Goal: Task Accomplishment & Management: Manage account settings

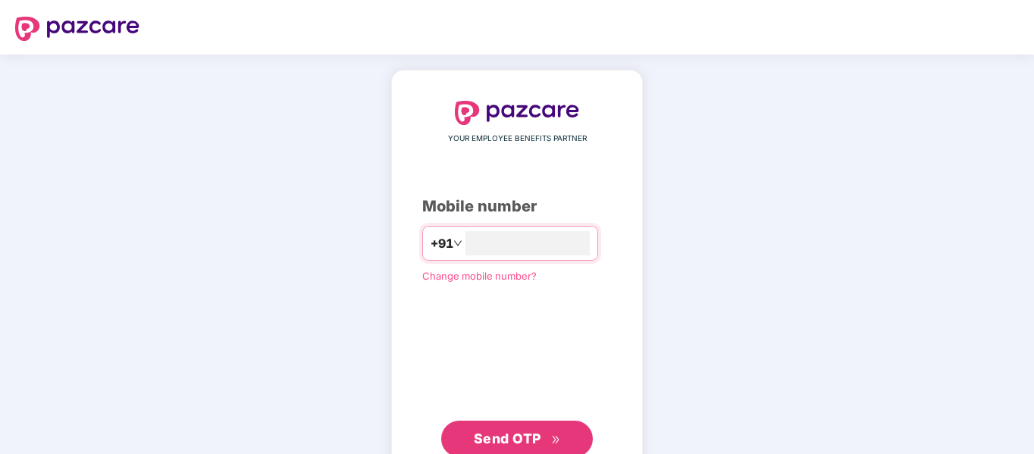
type input "**********"
click at [531, 440] on span "Send OTP" at bounding box center [507, 438] width 67 height 16
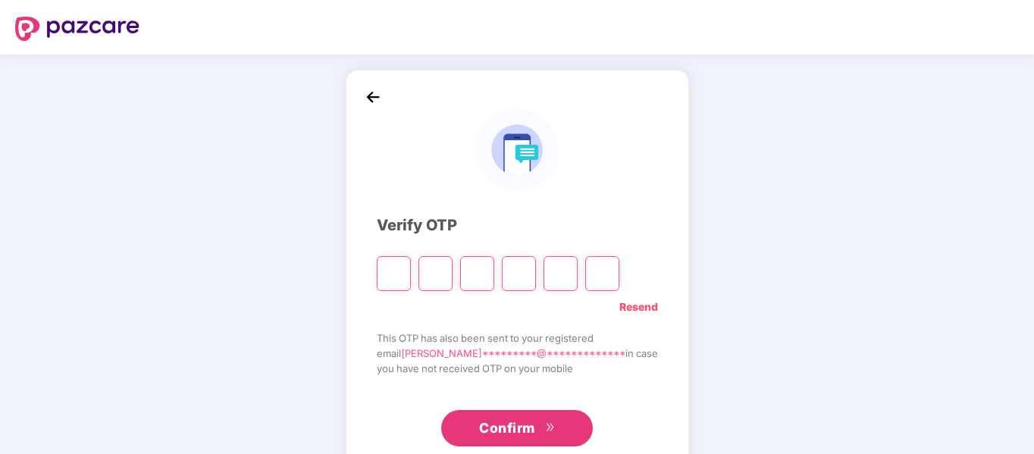
type input "*"
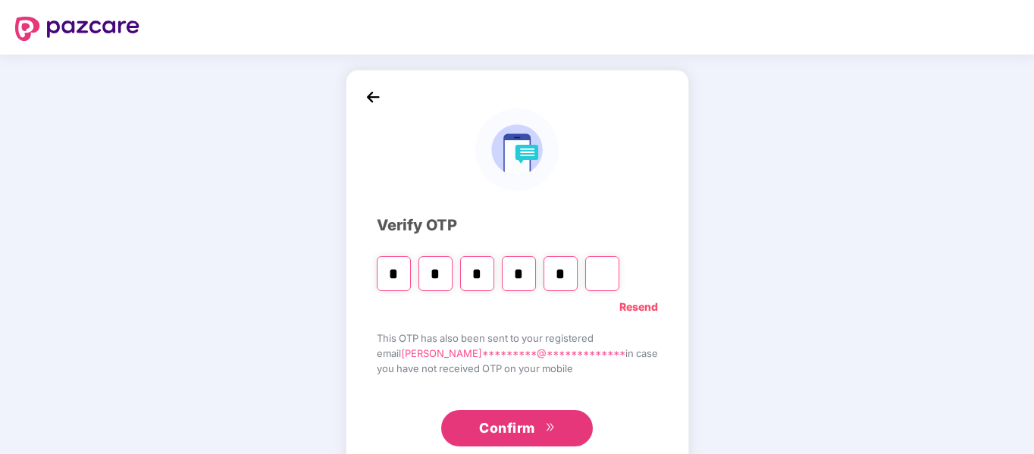
type input "*"
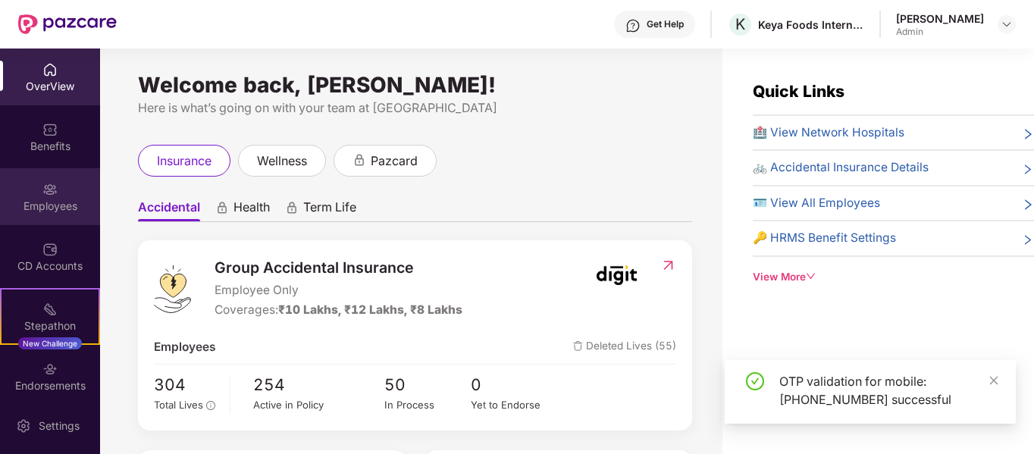
click at [55, 199] on div "Employees" at bounding box center [50, 206] width 100 height 15
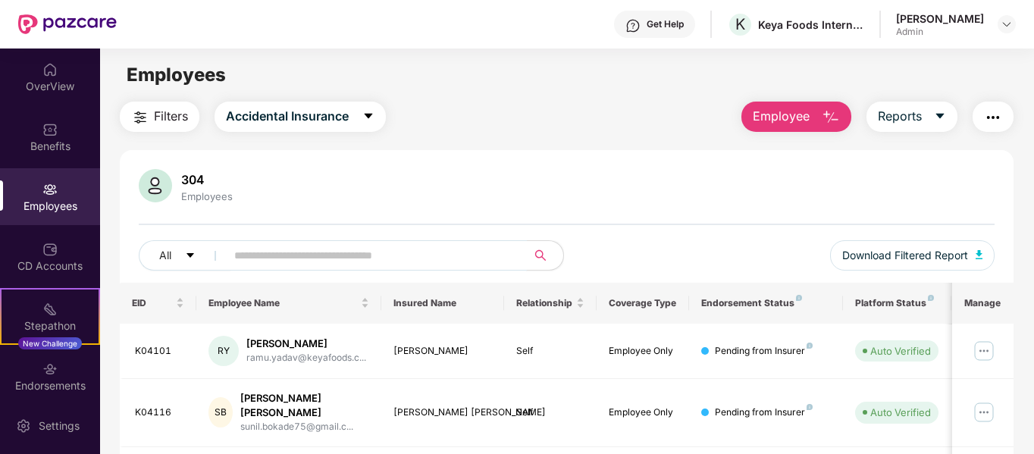
click at [344, 248] on input "text" at bounding box center [370, 255] width 272 height 23
click at [60, 187] on div "Employees" at bounding box center [50, 196] width 100 height 57
click at [367, 114] on icon "caret-down" at bounding box center [368, 116] width 8 height 5
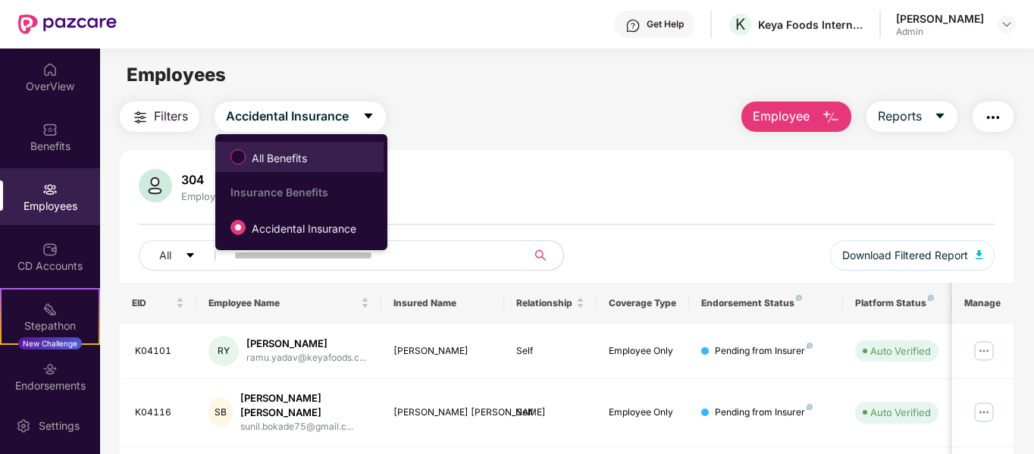
click at [246, 155] on span "All Benefits" at bounding box center [279, 158] width 67 height 17
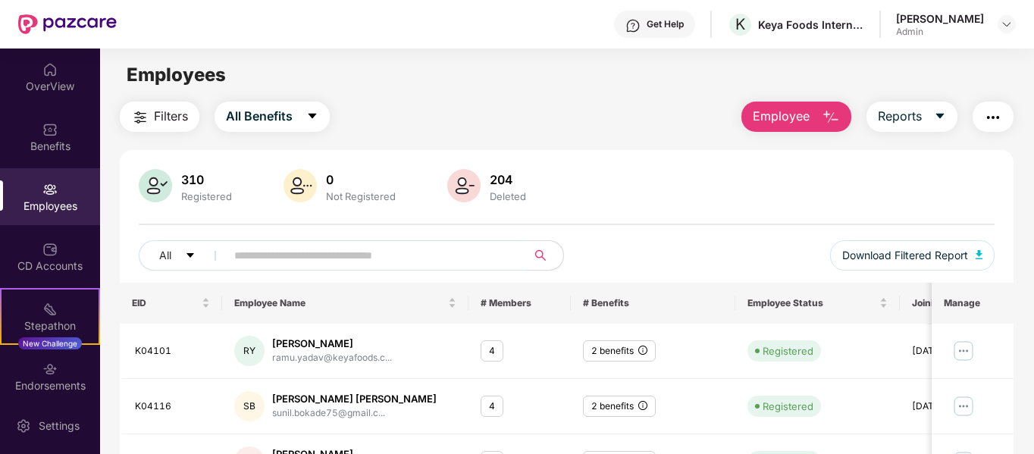
click at [280, 267] on span at bounding box center [371, 255] width 311 height 30
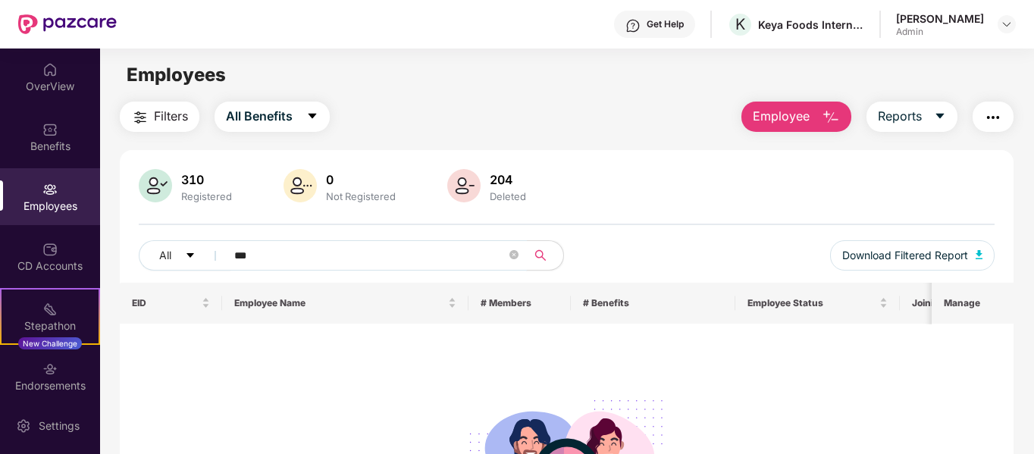
type input "***"
